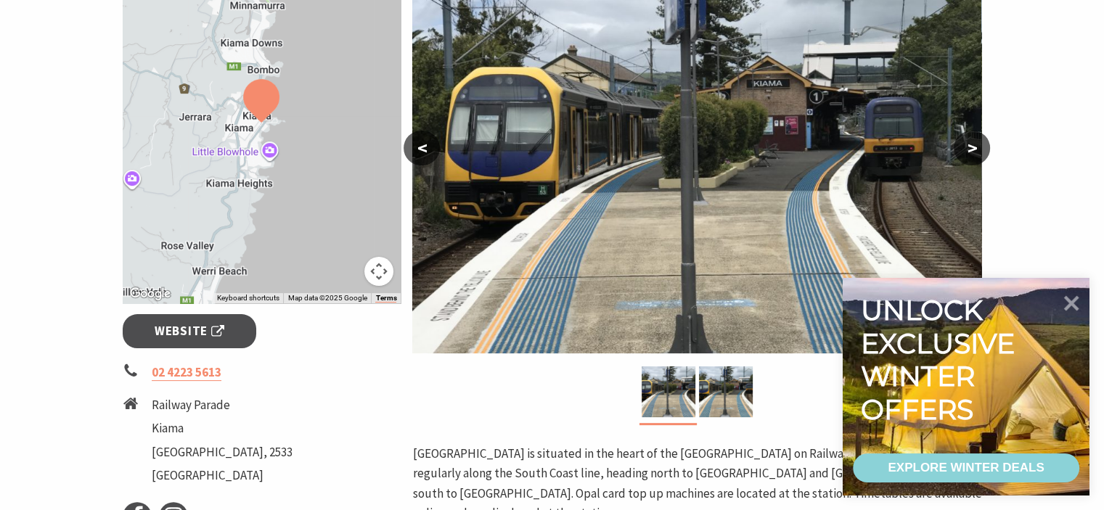
scroll to position [363, 0]
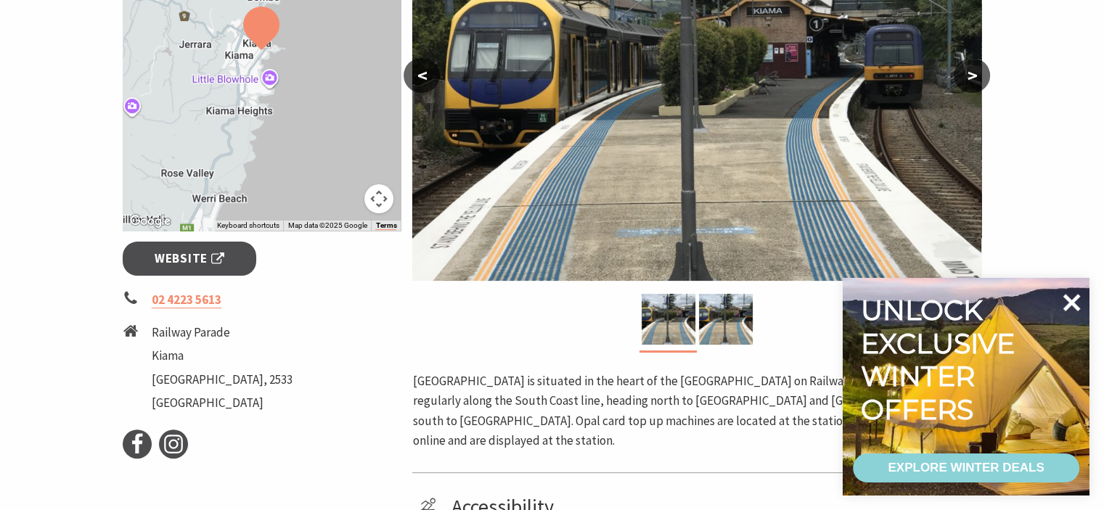
click at [1074, 304] on icon at bounding box center [1071, 302] width 17 height 17
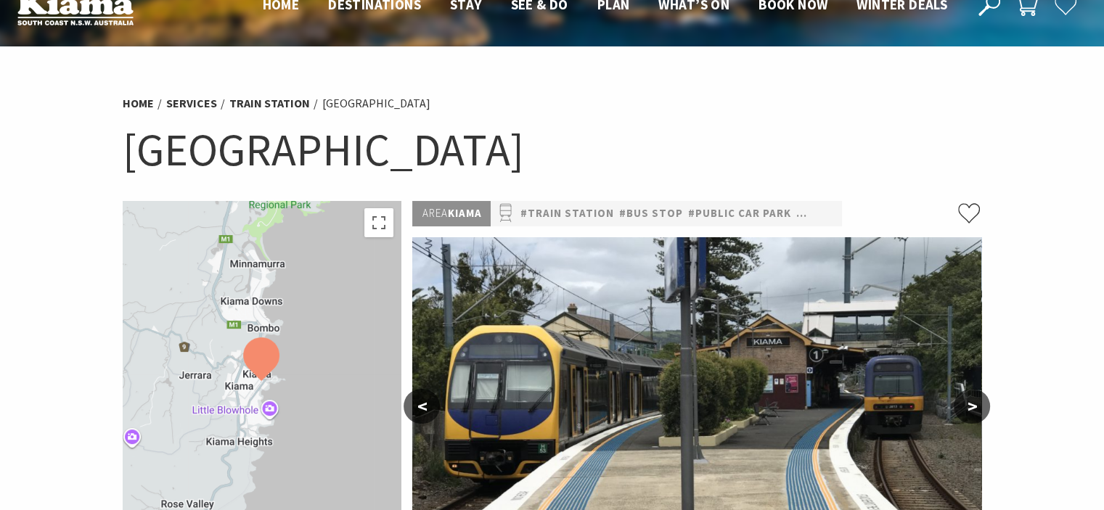
scroll to position [0, 0]
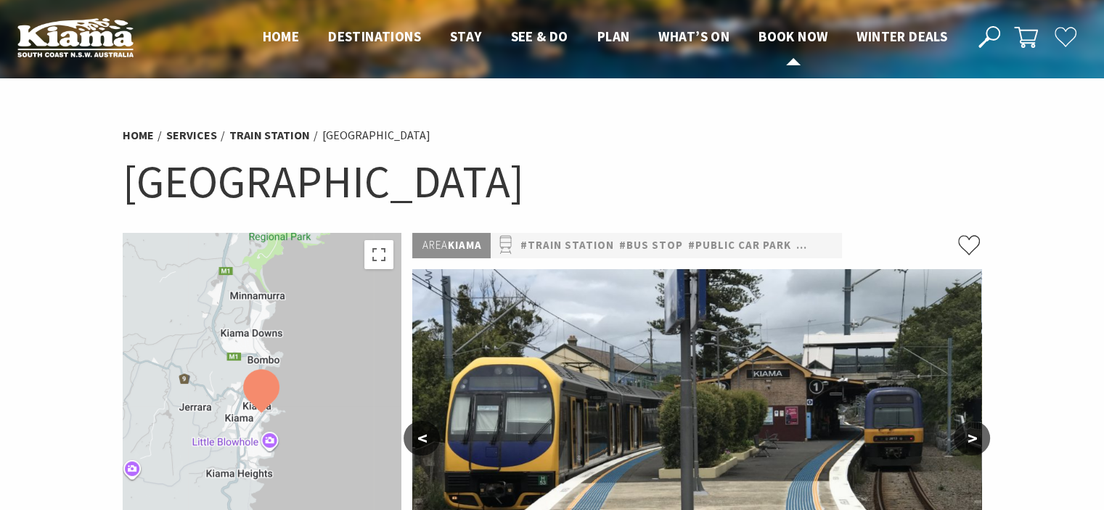
click at [791, 37] on span "Book now" at bounding box center [793, 36] width 69 height 17
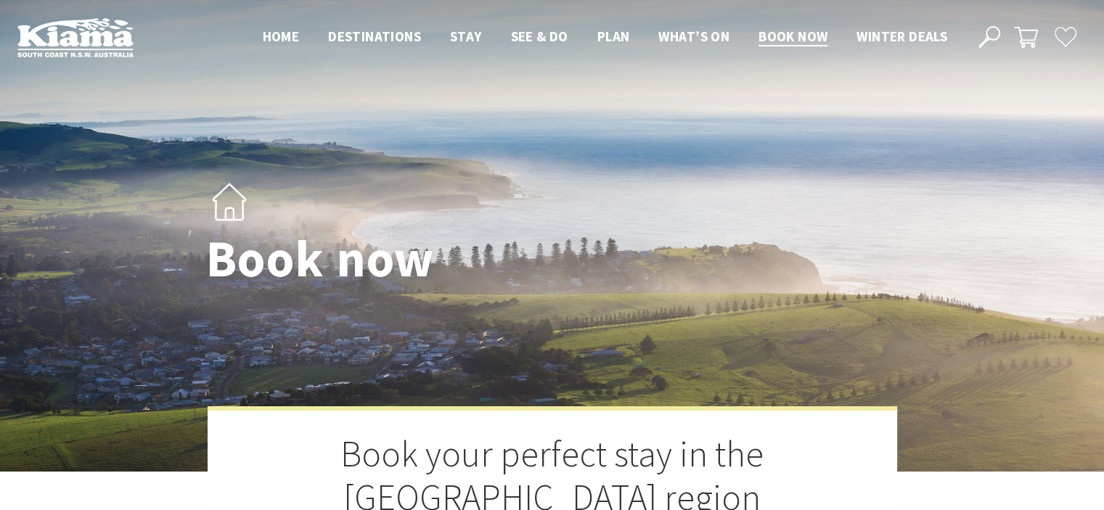
select select "3"
select select "2"
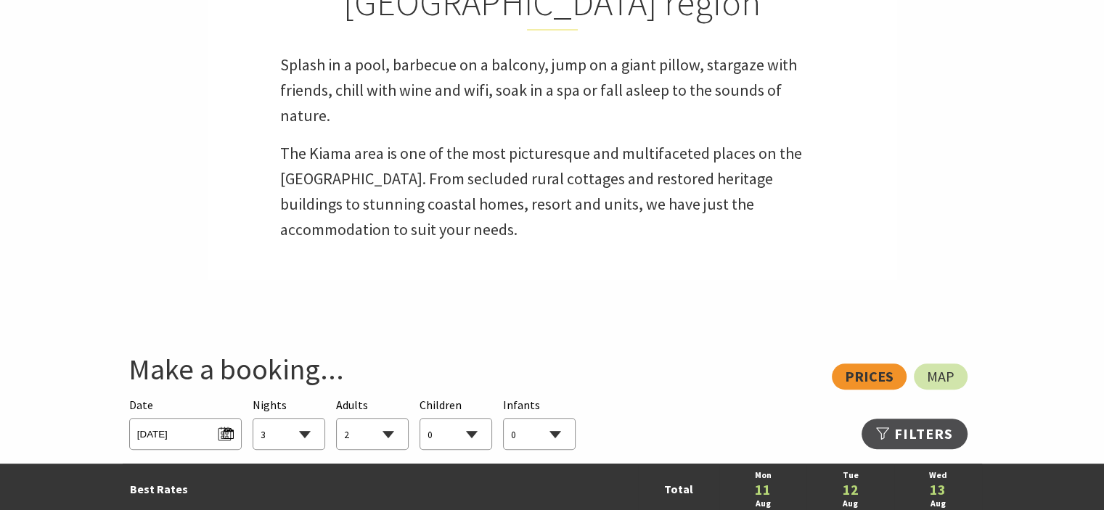
scroll to position [436, 0]
